Goal: Task Accomplishment & Management: Use online tool/utility

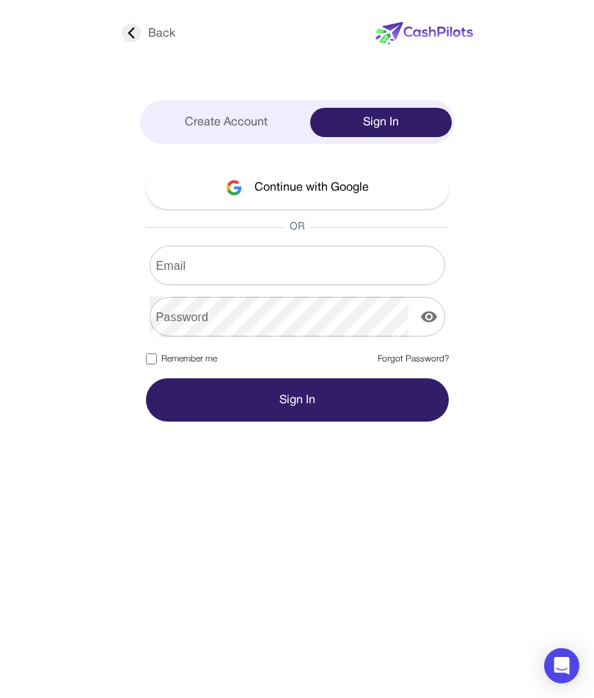
click at [196, 200] on button "Continue with Google" at bounding box center [297, 187] width 303 height 43
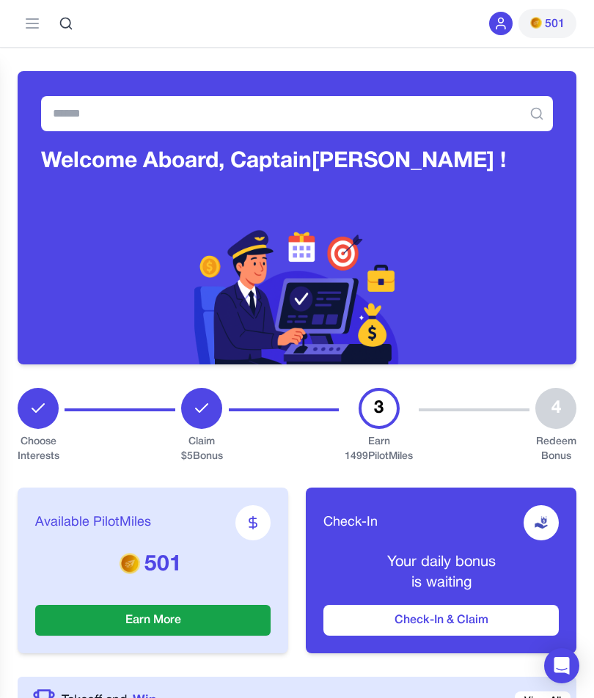
click at [367, 612] on button "Check-In & Claim" at bounding box center [442, 620] width 236 height 31
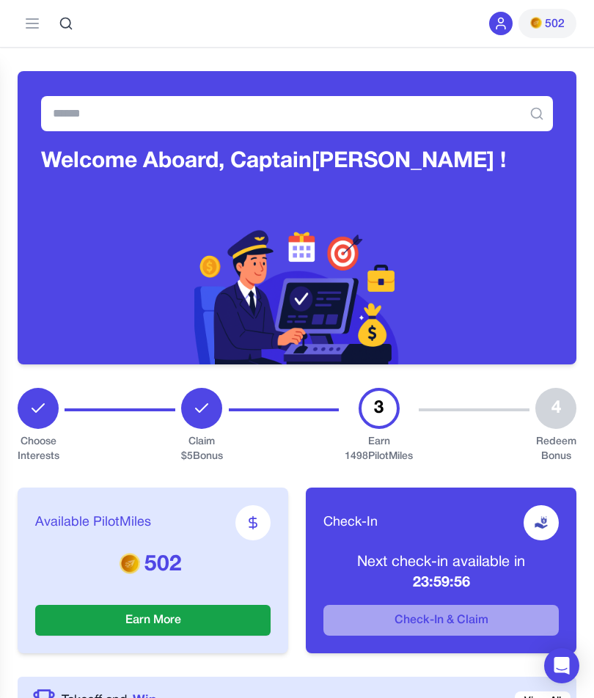
click at [98, 626] on button "Earn More" at bounding box center [153, 620] width 236 height 31
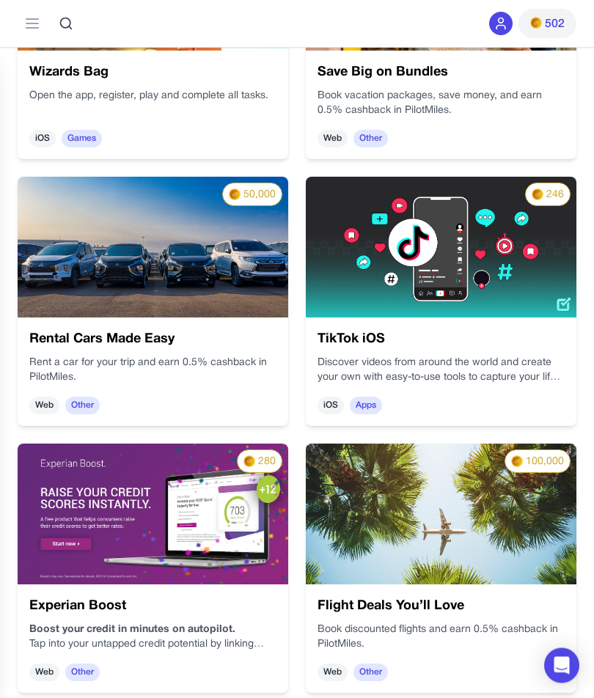
scroll to position [536, 0]
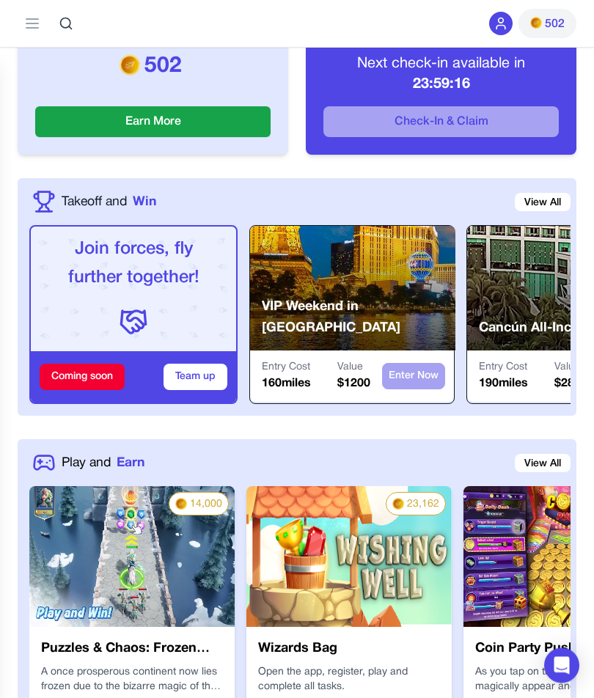
click at [34, 23] on line at bounding box center [32, 23] width 12 height 0
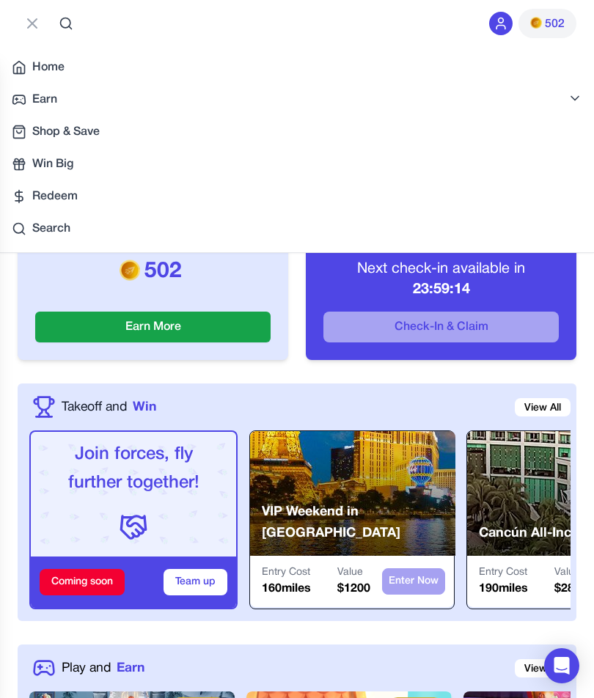
click at [26, 14] on button at bounding box center [32, 23] width 29 height 29
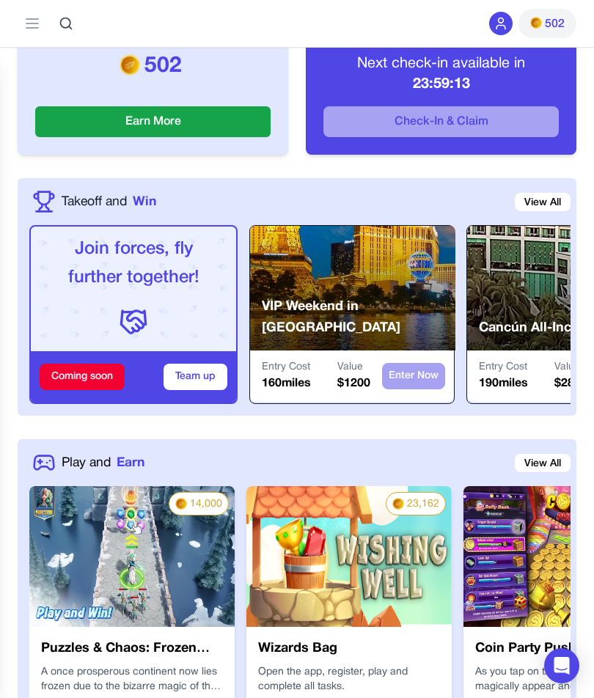
click at [484, 23] on div "Earn Play Games Enjoy fun games and earn Try New App Test new app for rewards T…" at bounding box center [297, 23] width 559 height 47
click at [492, 32] on div at bounding box center [500, 23] width 23 height 23
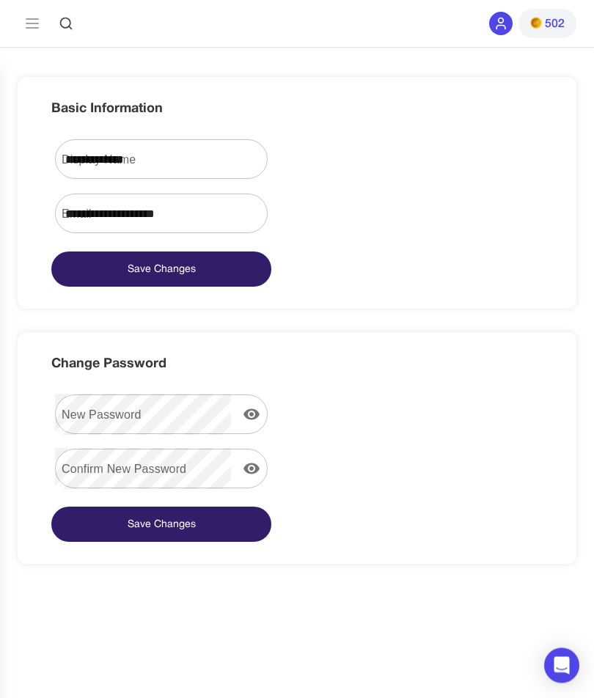
scroll to position [26, 0]
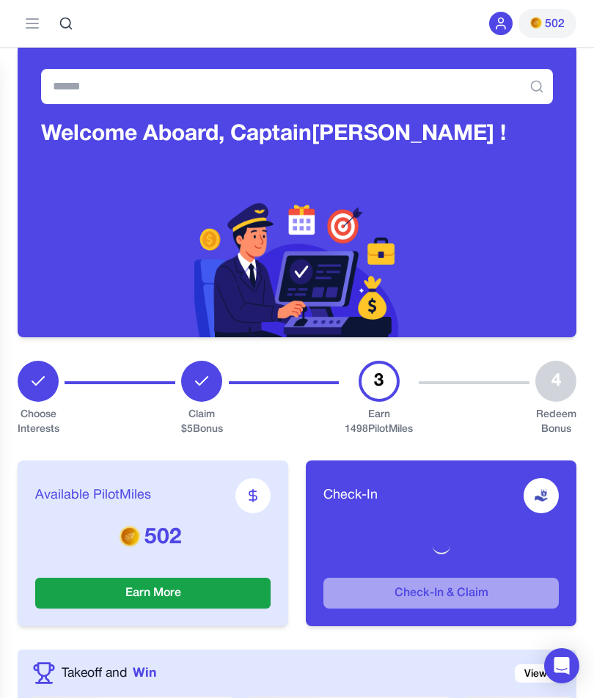
scroll to position [499, 0]
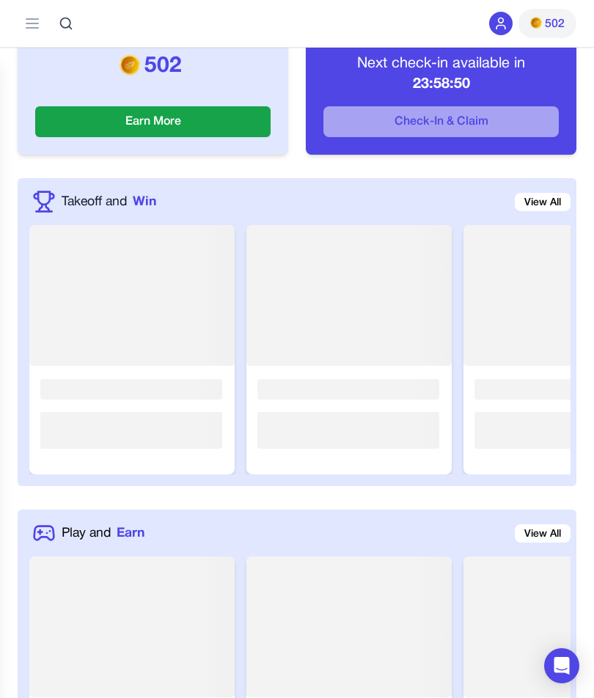
click at [10, 15] on div "Earn Play Games Enjoy fun games and earn Try New App Test new app for rewards T…" at bounding box center [297, 23] width 594 height 47
click at [22, 24] on button at bounding box center [32, 23] width 29 height 29
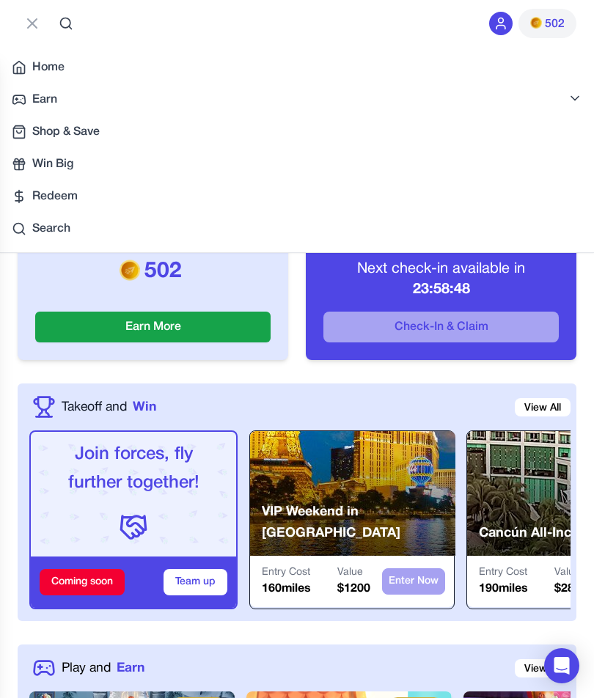
click at [40, 62] on span "Home" at bounding box center [48, 68] width 32 height 18
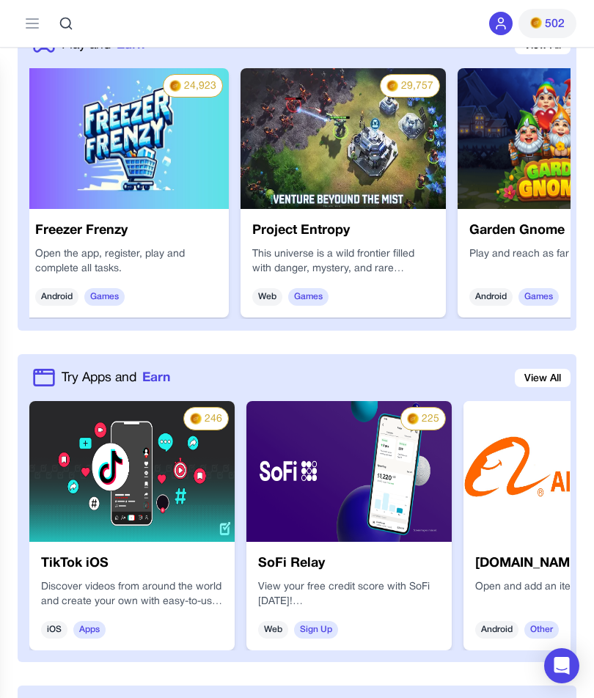
scroll to position [0, 1310]
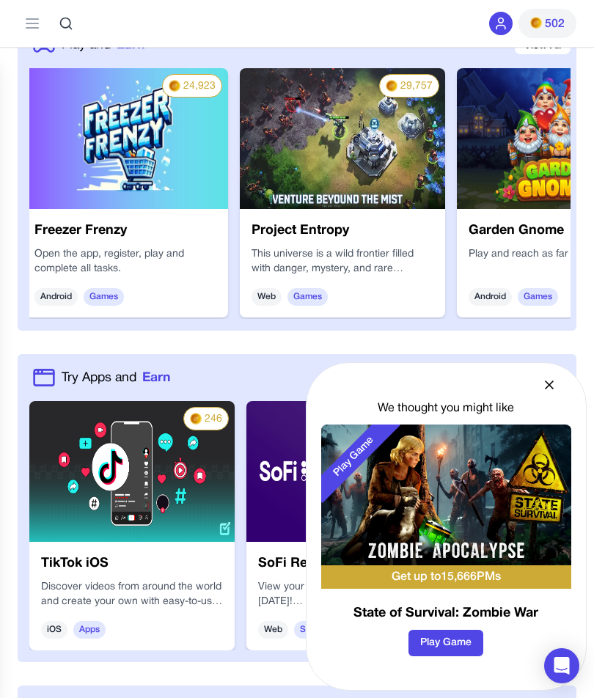
click at [87, 231] on h3 "Freezer Frenzy" at bounding box center [125, 231] width 182 height 21
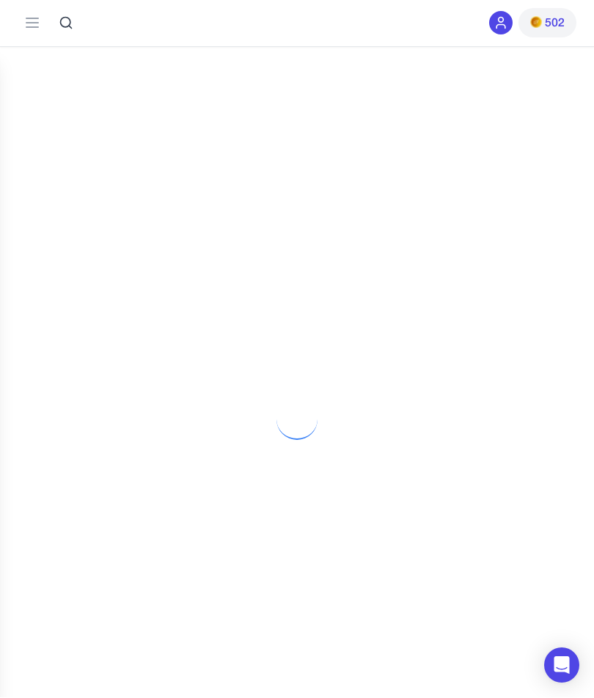
scroll to position [1, 0]
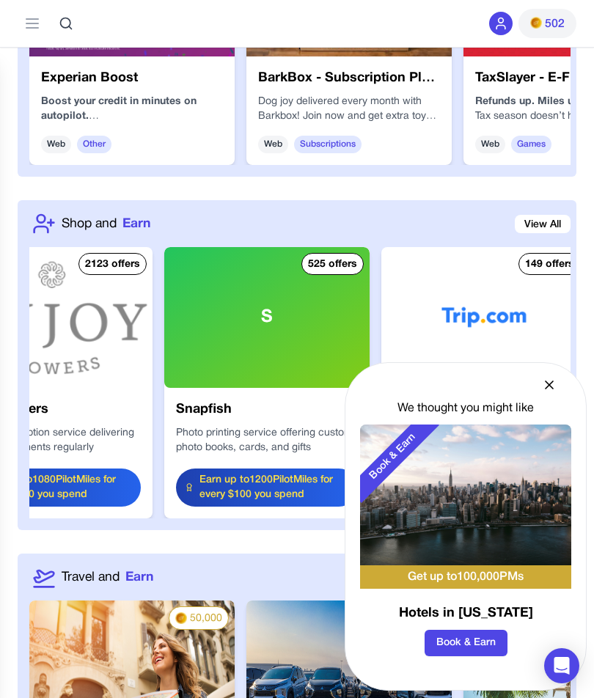
click at [543, 393] on icon at bounding box center [549, 385] width 15 height 15
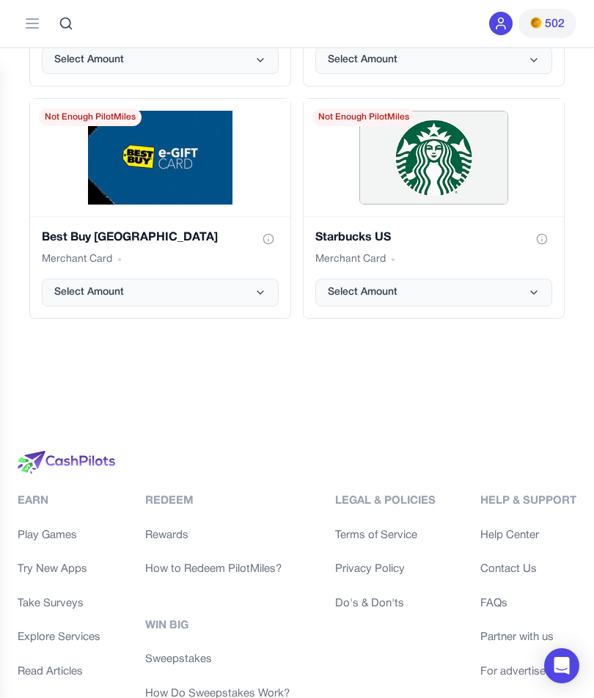
scroll to position [3413, 0]
